Goal: Check status: Check status

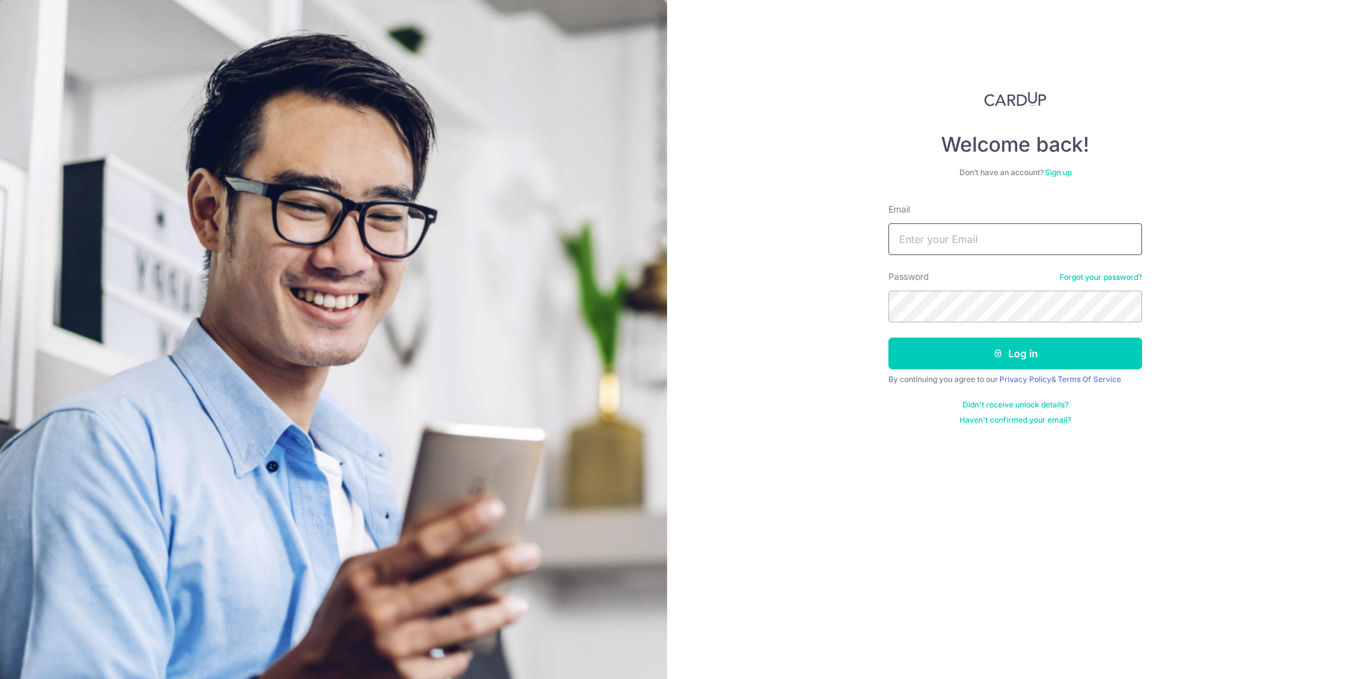
type input "[PERSON_NAME][EMAIL_ADDRESS][DOMAIN_NAME]"
click at [961, 360] on button "Log in" at bounding box center [1016, 353] width 254 height 32
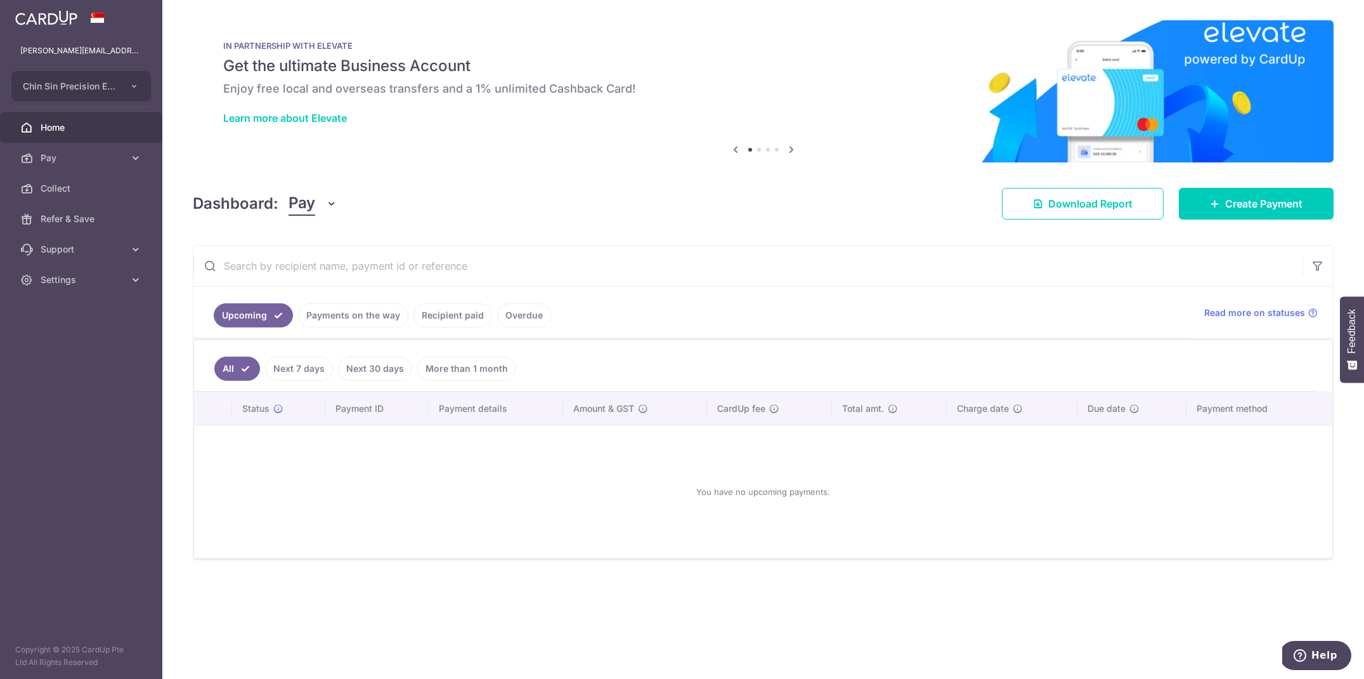
click at [403, 321] on link "Payments on the way" at bounding box center [353, 315] width 110 height 24
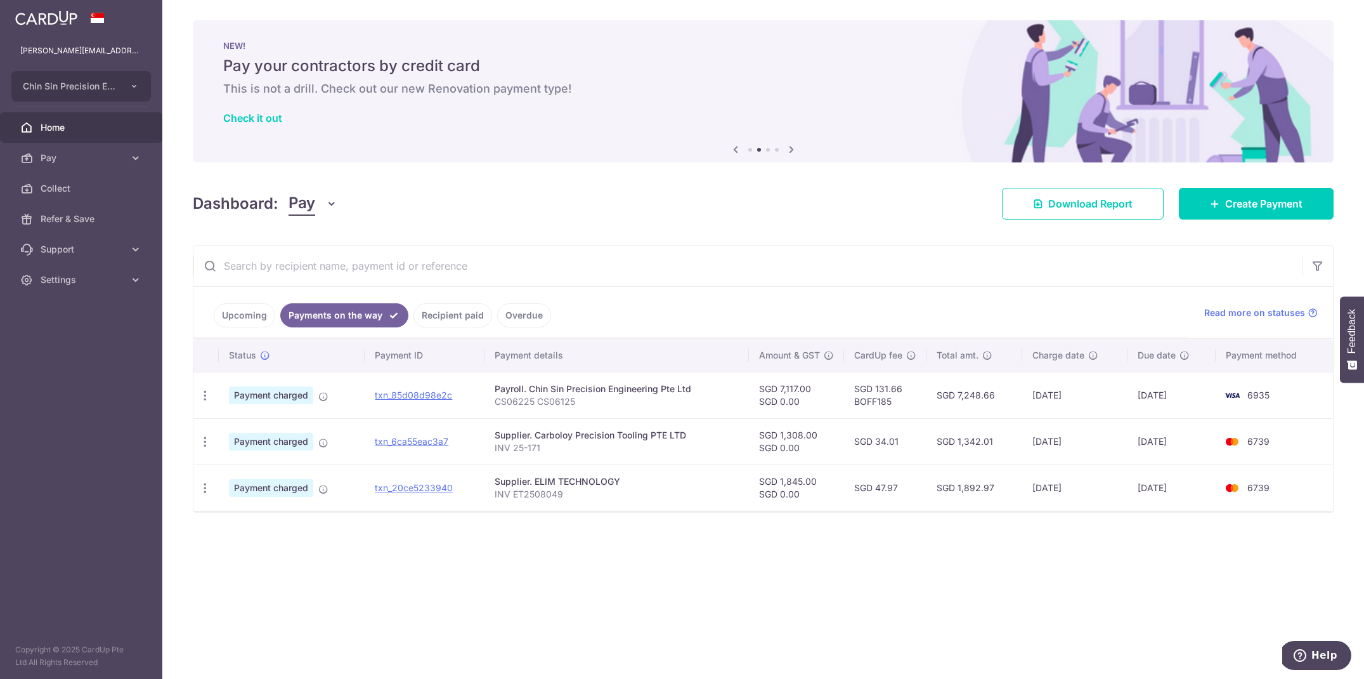
click at [457, 318] on link "Recipient paid" at bounding box center [453, 315] width 79 height 24
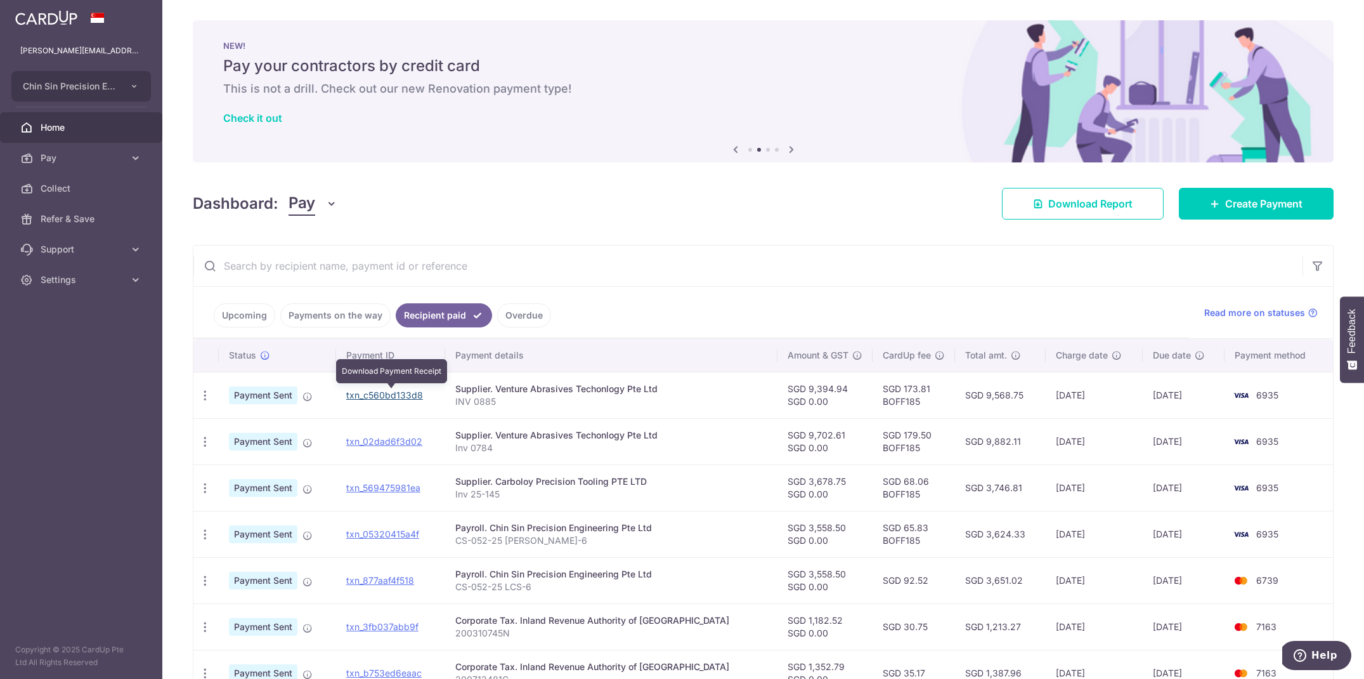
click at [396, 393] on link "txn_c560bd133d8" at bounding box center [384, 394] width 77 height 11
click at [311, 318] on link "Payments on the way" at bounding box center [335, 315] width 110 height 24
